Goal: Find specific page/section: Find specific page/section

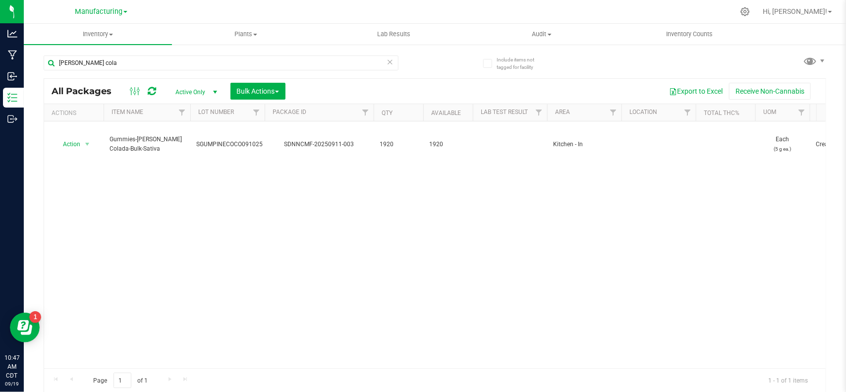
click at [387, 59] on icon at bounding box center [389, 61] width 7 height 12
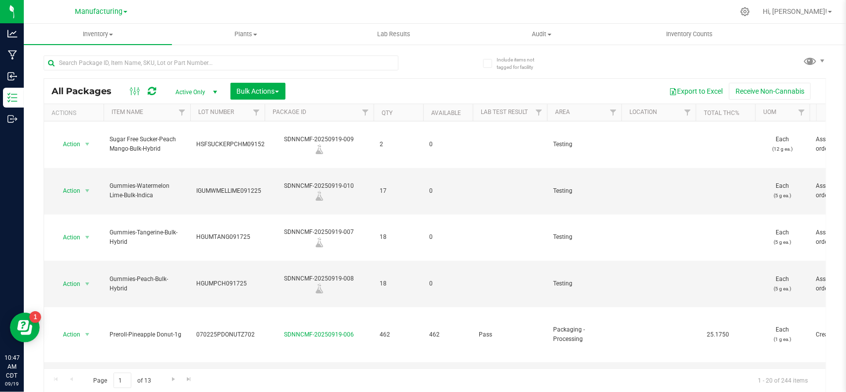
click at [95, 11] on span "Manufacturing" at bounding box center [99, 11] width 48 height 8
click at [81, 50] on link "Manufacturing" at bounding box center [101, 48] width 145 height 13
click at [94, 13] on span "Manufacturing" at bounding box center [99, 11] width 48 height 9
click at [92, 41] on ul "Cultivation Manufacturing Retail" at bounding box center [101, 47] width 145 height 57
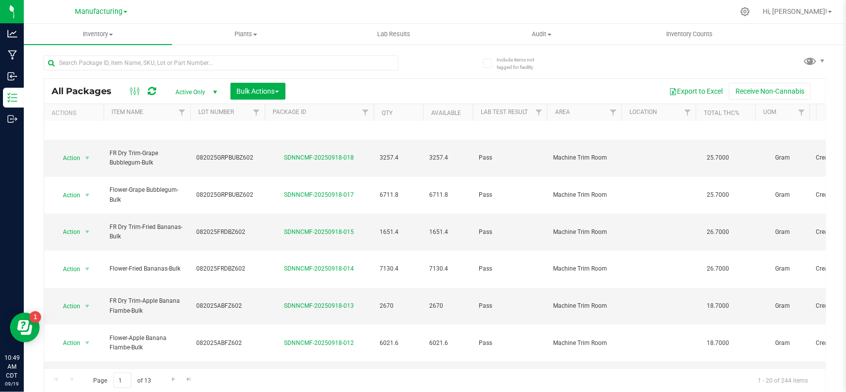
scroll to position [1, 0]
click at [142, 68] on input "text" at bounding box center [221, 62] width 355 height 15
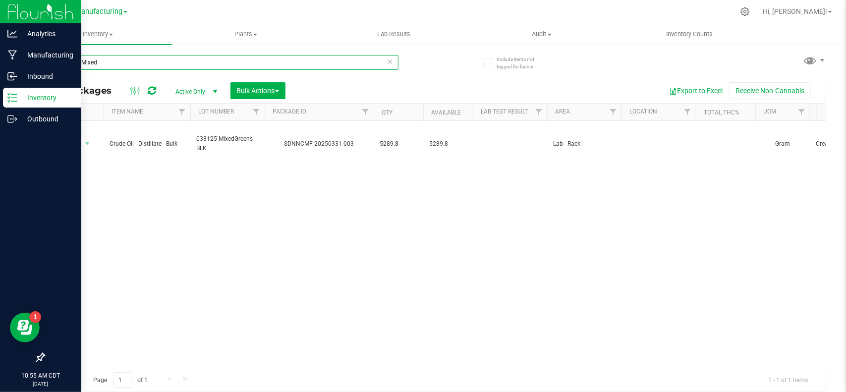
type input "033125-Mixed"
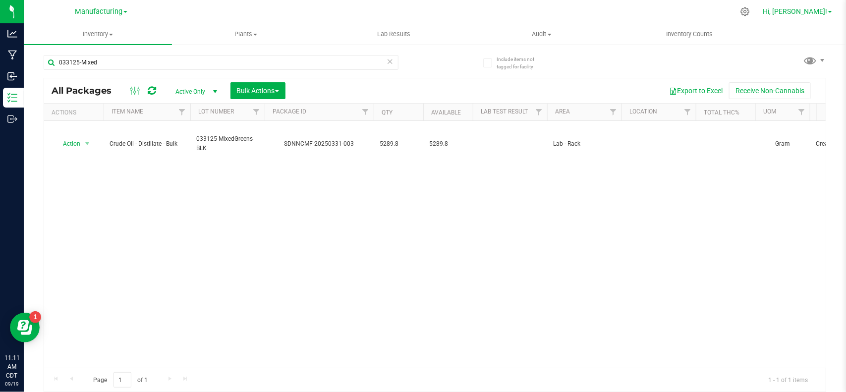
click at [812, 14] on span "Hi, [PERSON_NAME]!" at bounding box center [795, 11] width 64 height 8
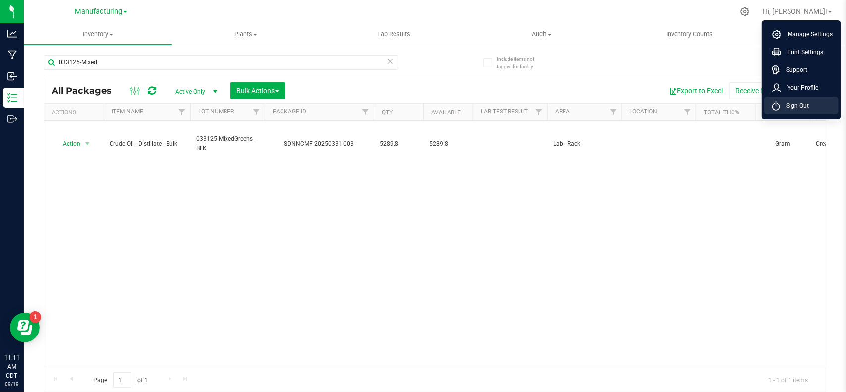
click at [783, 104] on span "Sign Out" at bounding box center [794, 106] width 29 height 10
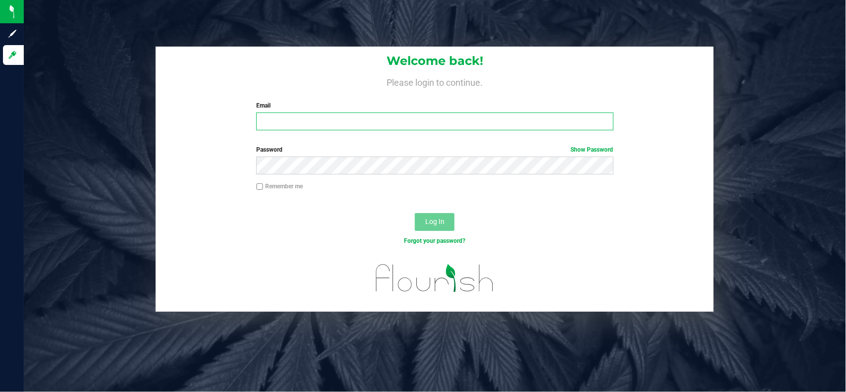
type input "[EMAIL_ADDRESS][PERSON_NAME][DOMAIN_NAME]"
